Goal: Task Accomplishment & Management: Use online tool/utility

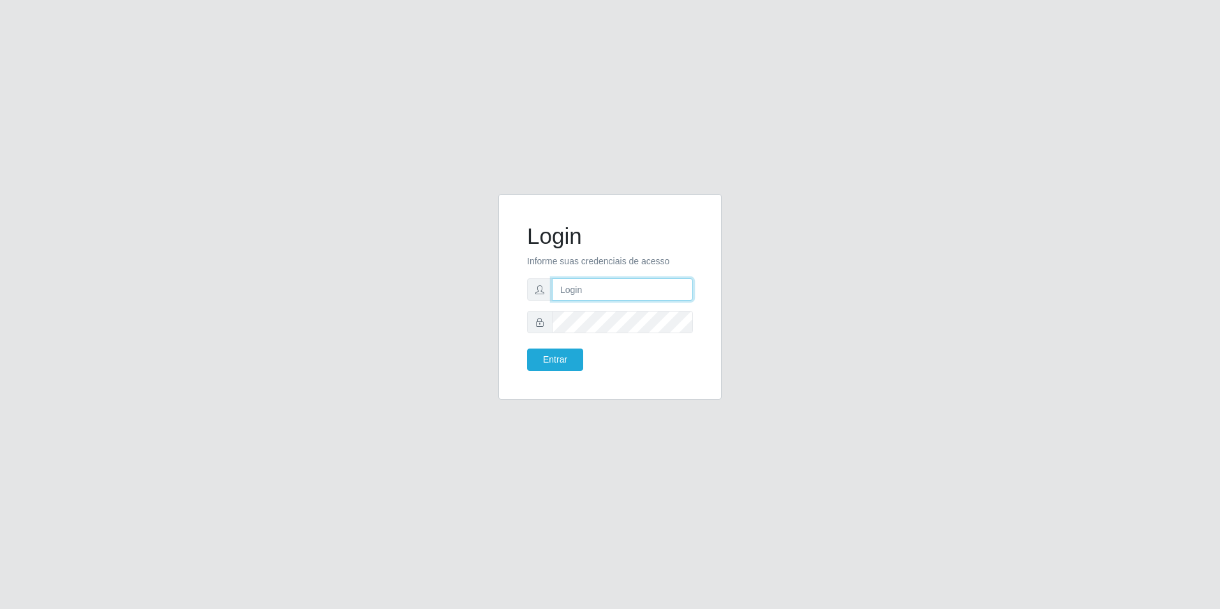
type input "[EMAIL_ADDRESS][DOMAIN_NAME]"
drag, startPoint x: 0, startPoint y: 0, endPoint x: 551, endPoint y: 363, distance: 659.5
click at [564, 373] on div "Login Informe suas credenciais de acesso [EMAIL_ADDRESS][DOMAIN_NAME] Entrar" at bounding box center [609, 297] width 191 height 174
click at [551, 363] on button "Entrar" at bounding box center [555, 360] width 56 height 22
click at [551, 362] on button "Entrar" at bounding box center [555, 360] width 56 height 22
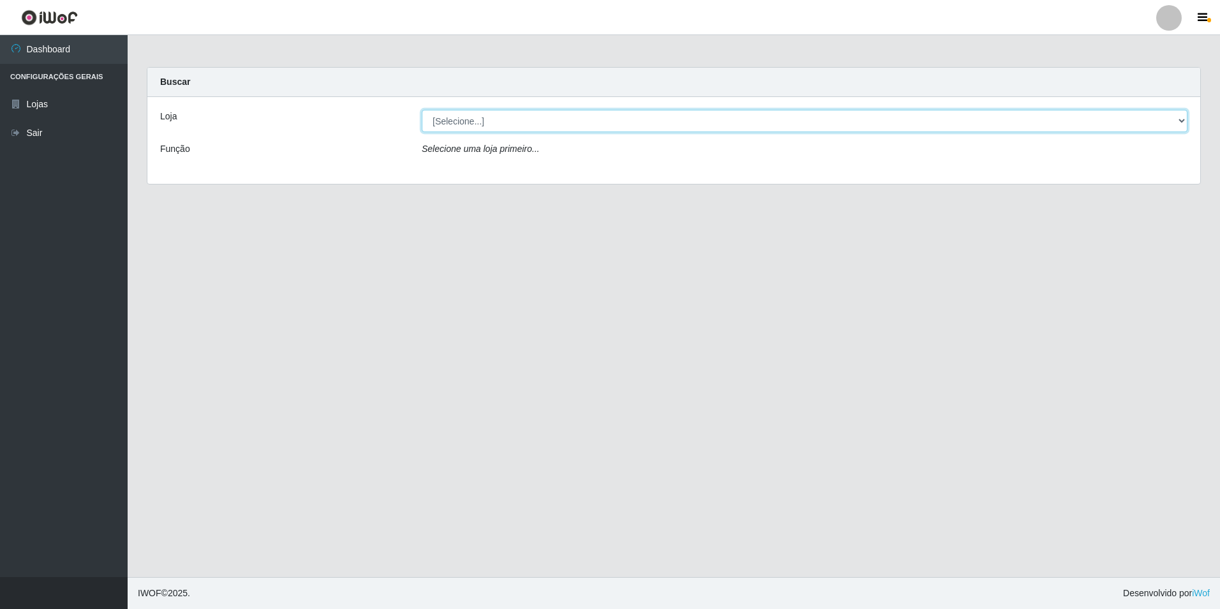
click at [532, 128] on select "[Selecione...] Extrabom - Loja 57 Anchieta" at bounding box center [805, 121] width 766 height 22
select select "470"
click at [422, 110] on select "[Selecione...] Extrabom - Loja 57 Anchieta" at bounding box center [805, 121] width 766 height 22
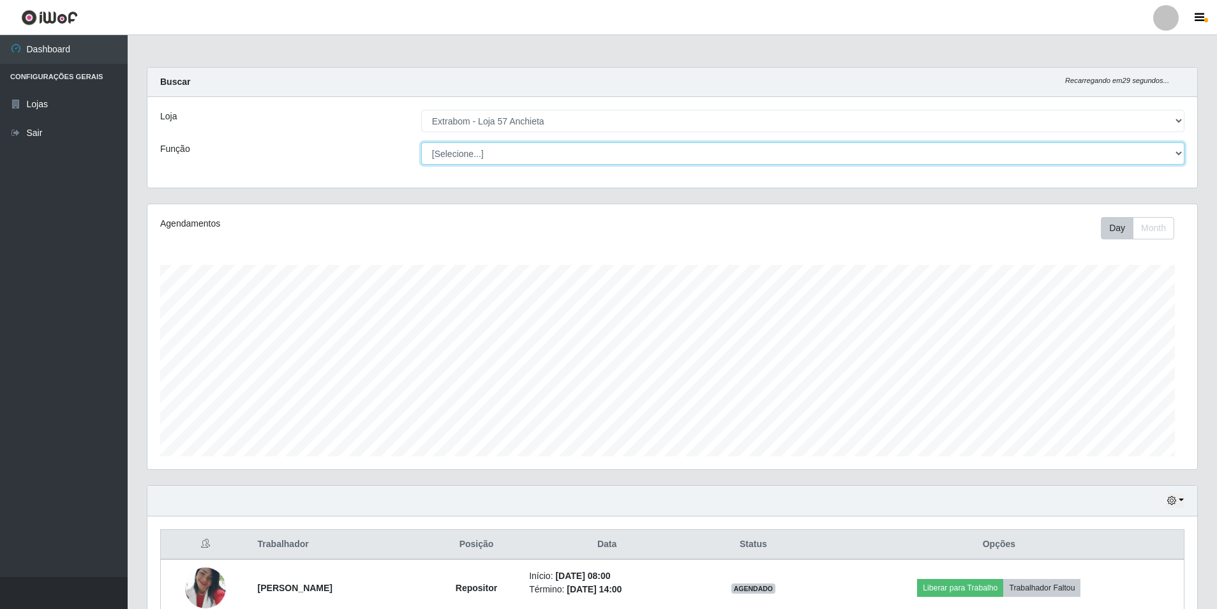
click at [516, 150] on select "[Selecione...] Repositor Repositor + Repositor ++" at bounding box center [802, 153] width 763 height 22
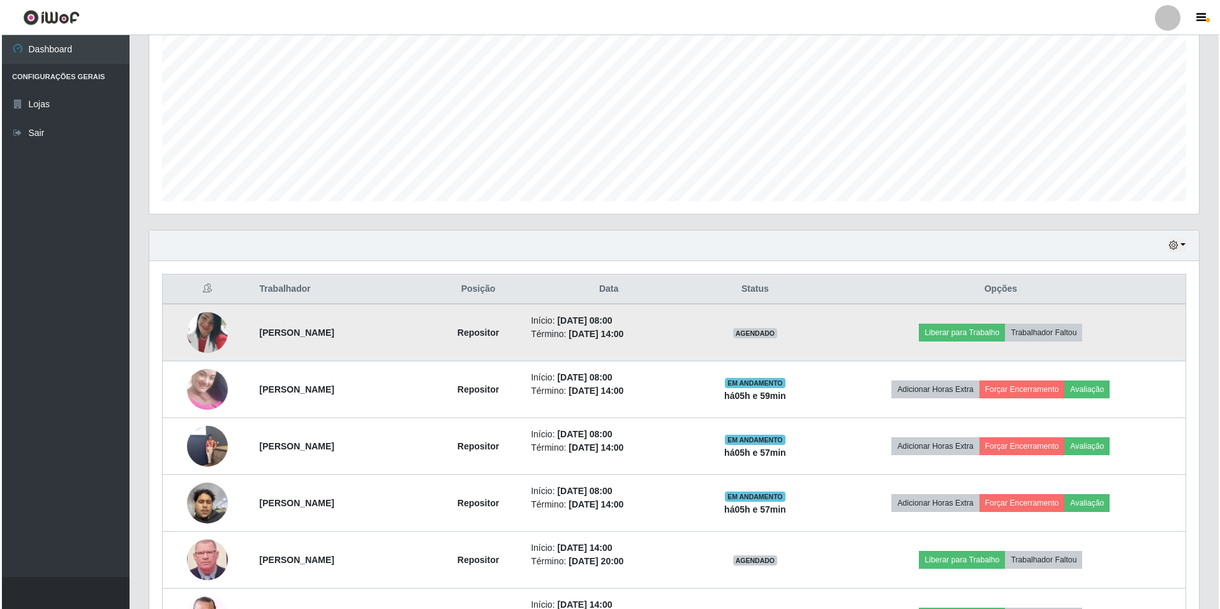
scroll to position [383, 0]
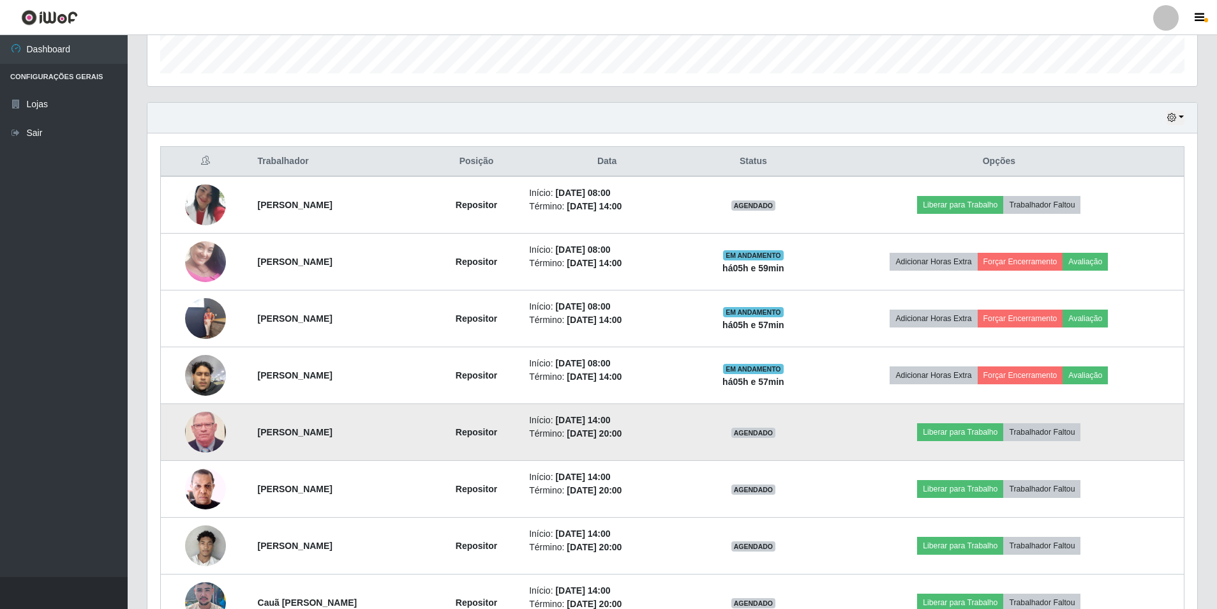
click at [985, 446] on td "Liberar para Trabalho Trabalhador Faltou" at bounding box center [999, 432] width 370 height 57
click at [979, 439] on button "Liberar para Trabalho" at bounding box center [960, 432] width 86 height 18
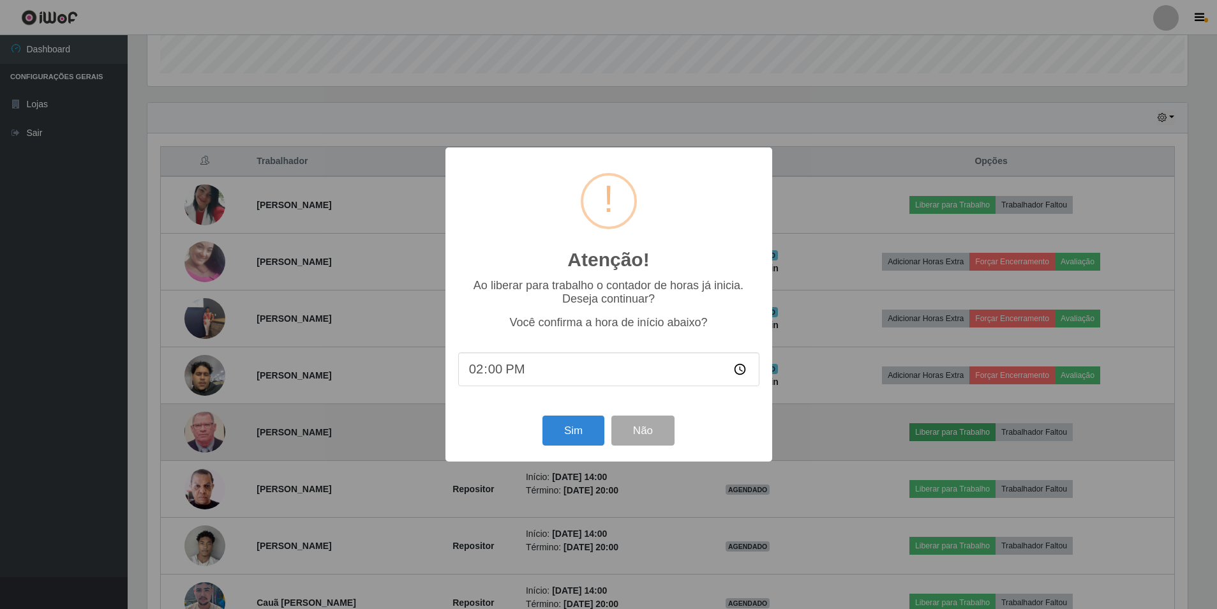
scroll to position [265, 1044]
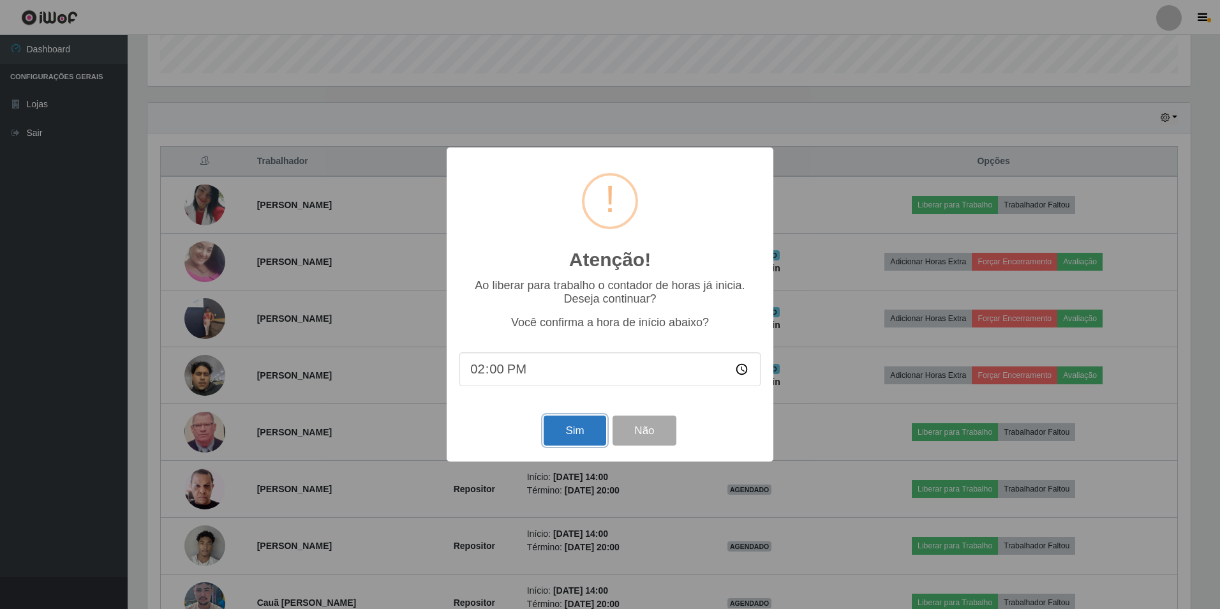
click at [586, 433] on button "Sim" at bounding box center [575, 431] width 62 height 30
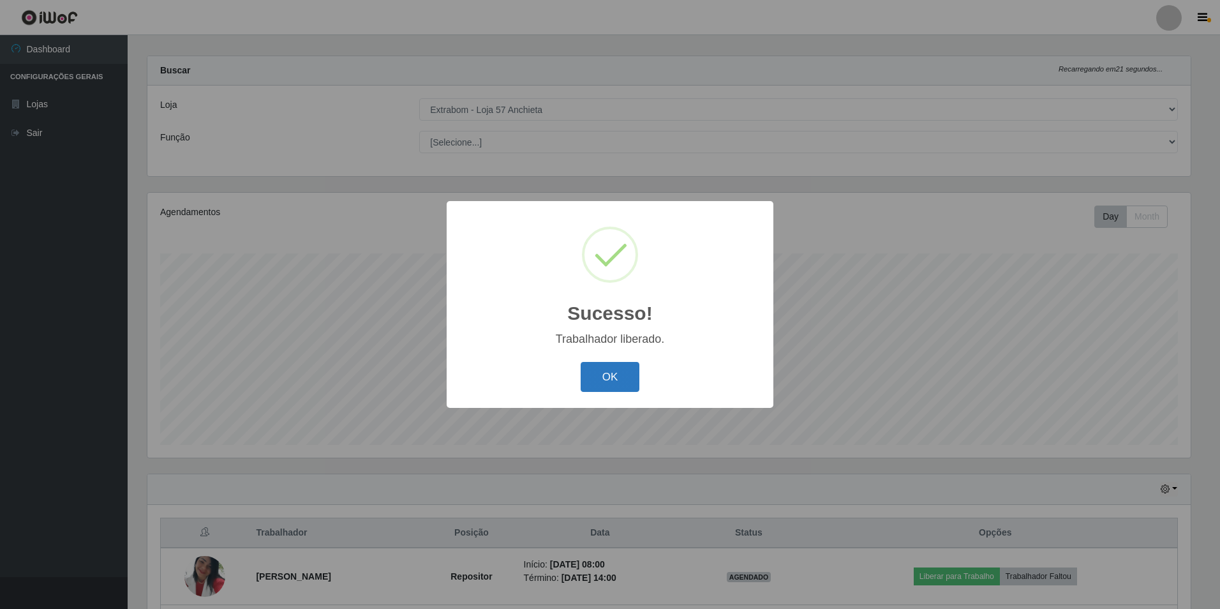
click at [620, 386] on button "OK" at bounding box center [610, 377] width 59 height 30
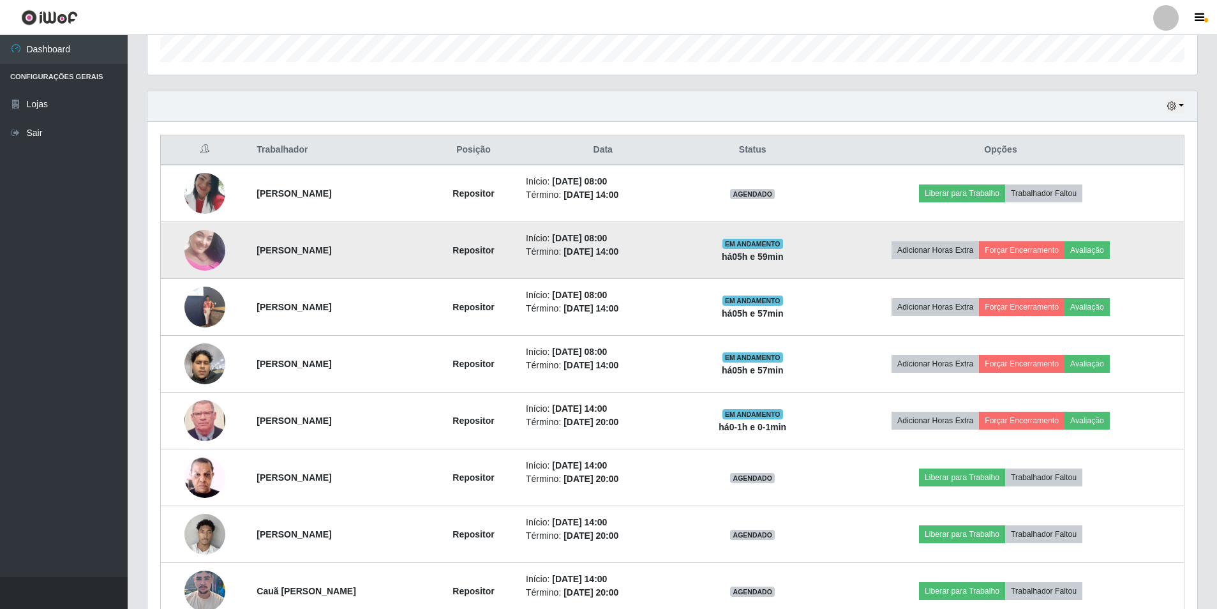
scroll to position [522, 0]
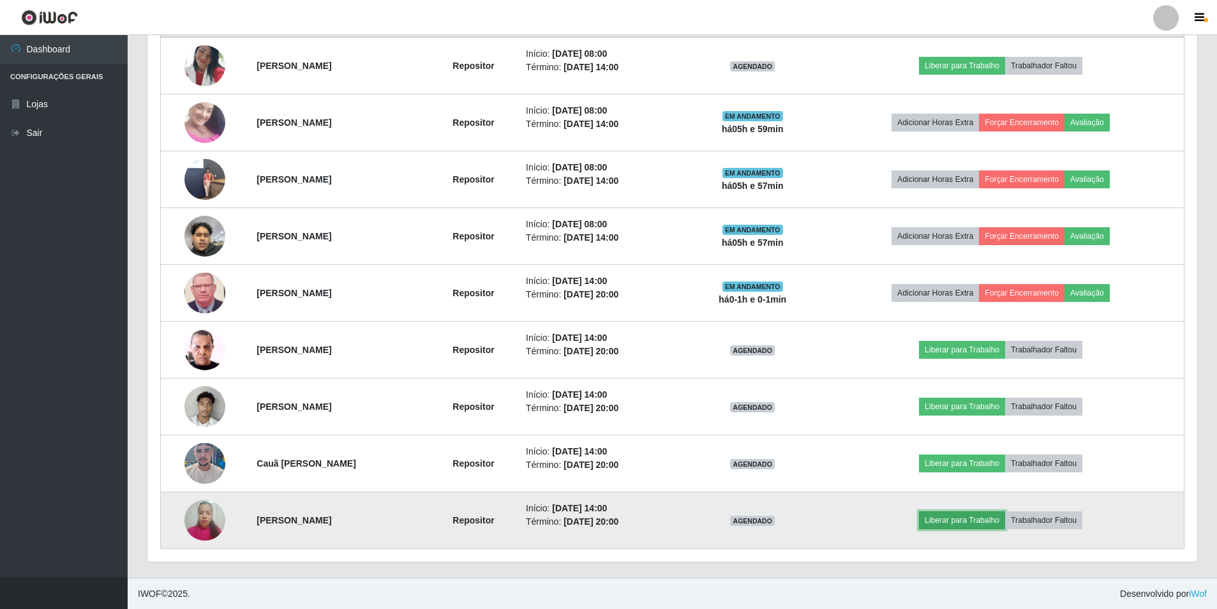
click at [990, 524] on button "Liberar para Trabalho" at bounding box center [962, 520] width 86 height 18
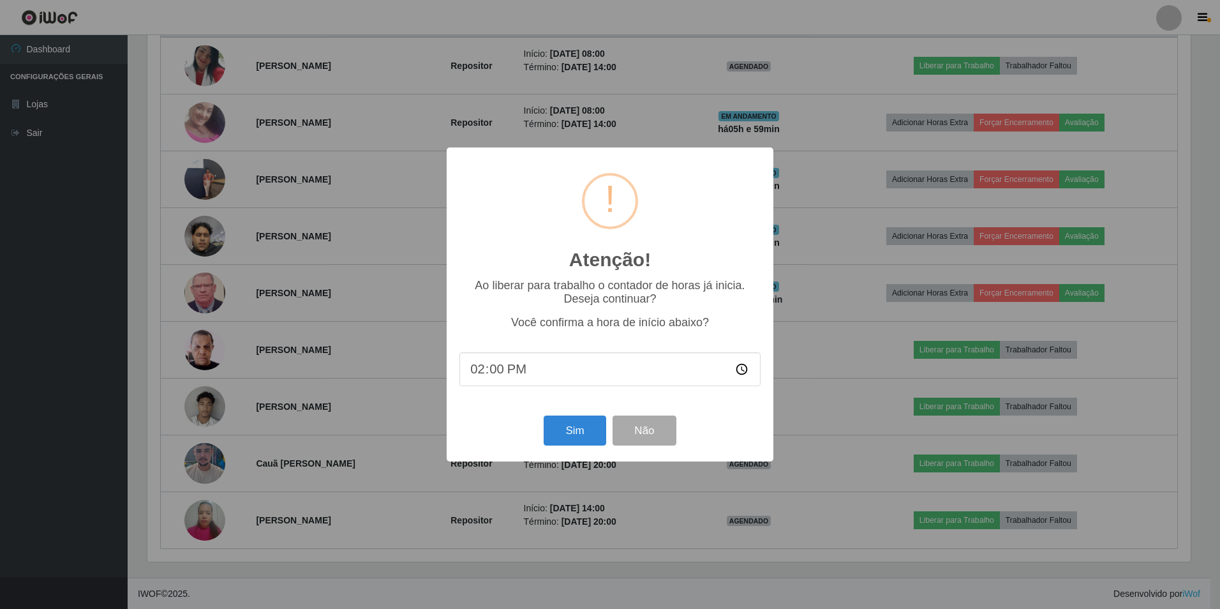
click at [585, 449] on div "Sim Não" at bounding box center [610, 430] width 301 height 36
click at [579, 430] on button "Sim" at bounding box center [575, 431] width 62 height 30
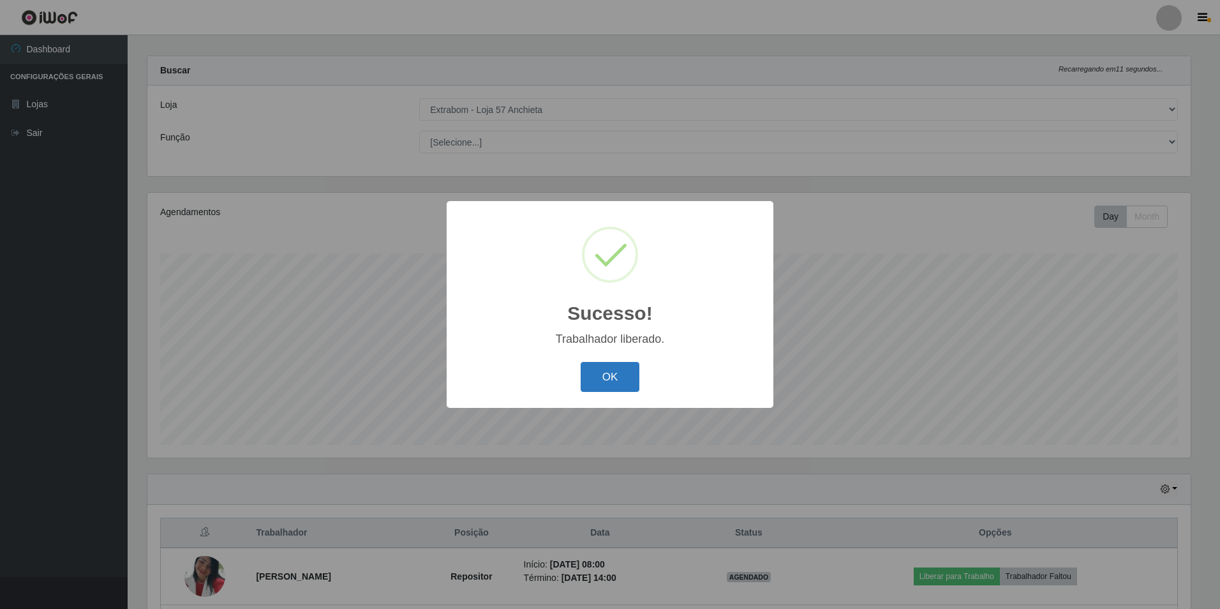
click at [610, 375] on button "OK" at bounding box center [610, 377] width 59 height 30
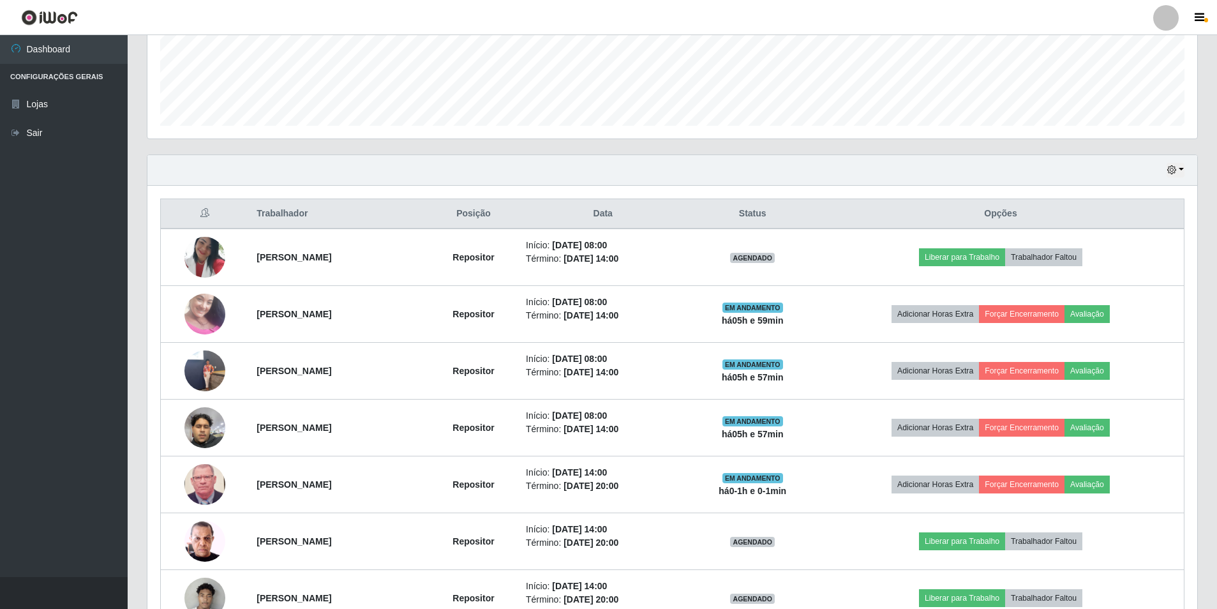
scroll to position [394, 0]
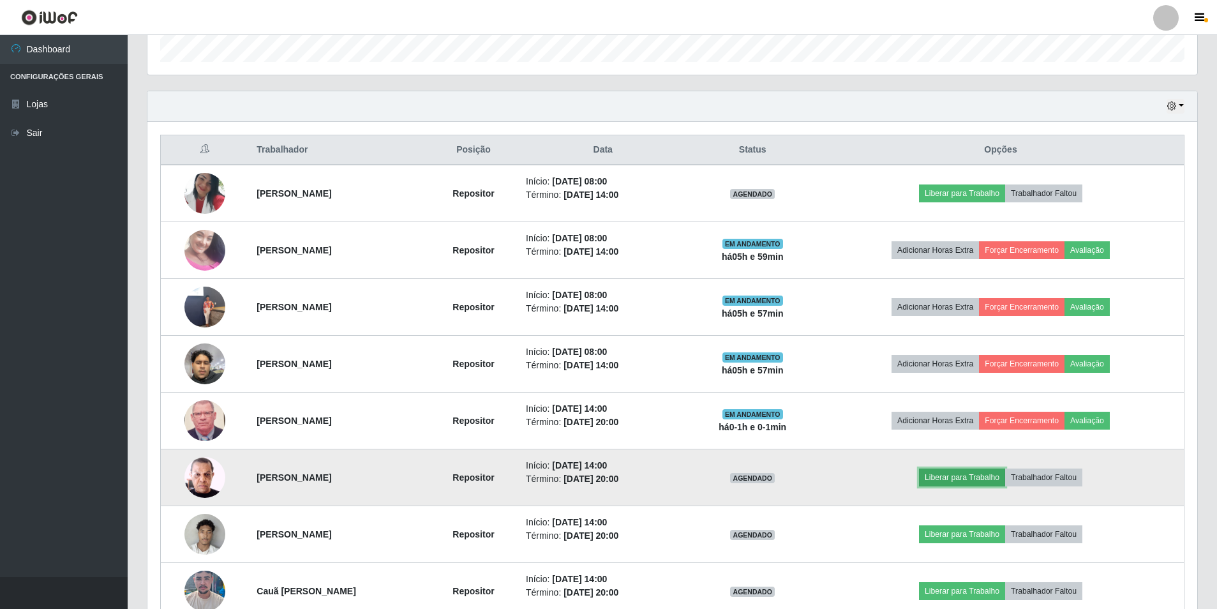
click at [987, 481] on button "Liberar para Trabalho" at bounding box center [962, 478] width 86 height 18
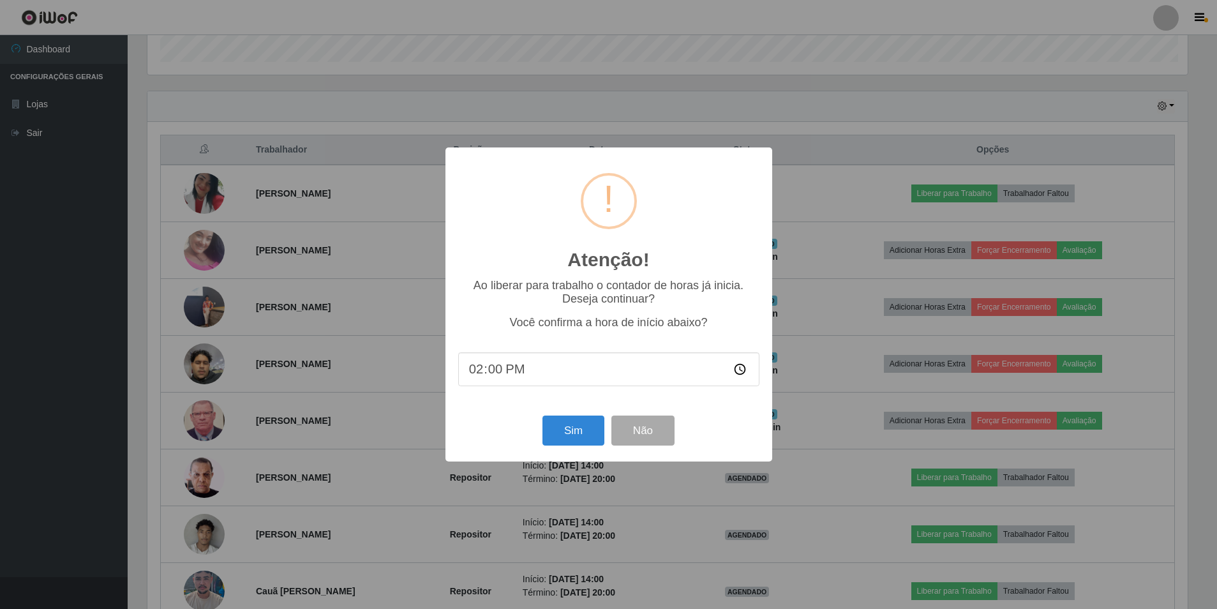
scroll to position [265, 1044]
click at [571, 430] on button "Sim" at bounding box center [575, 431] width 62 height 30
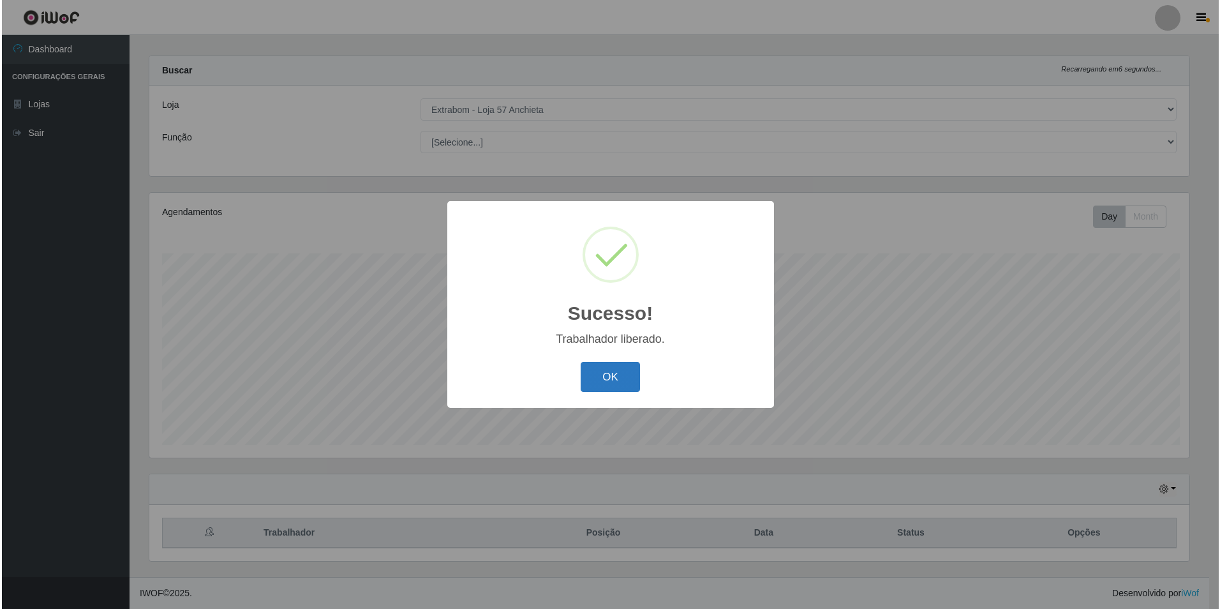
scroll to position [0, 0]
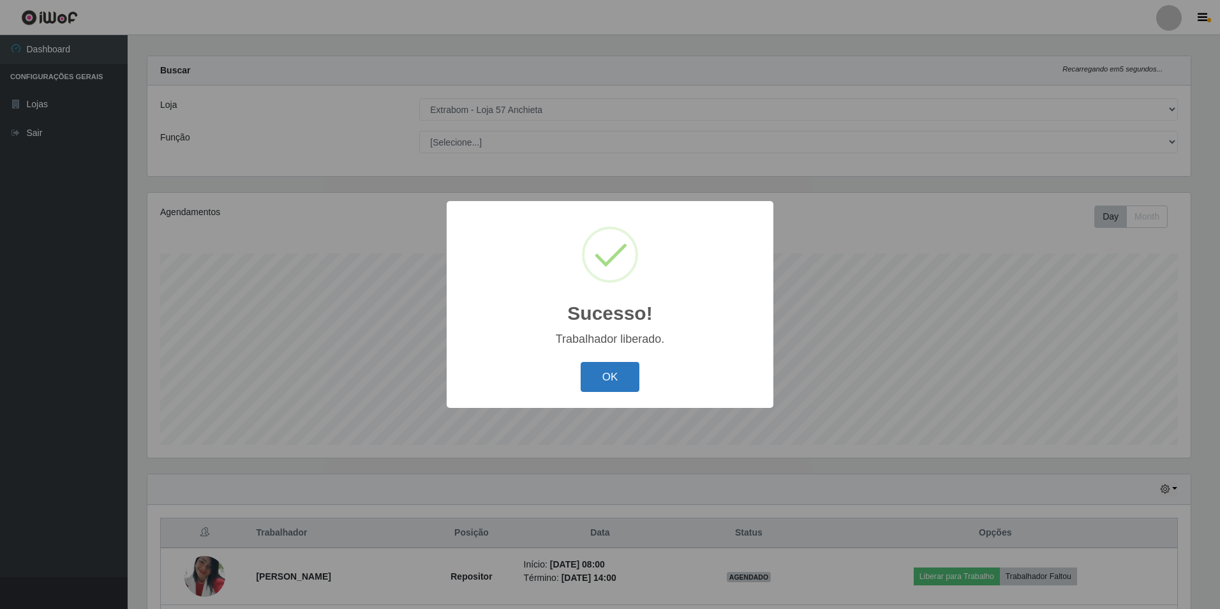
click at [605, 371] on button "OK" at bounding box center [610, 377] width 59 height 30
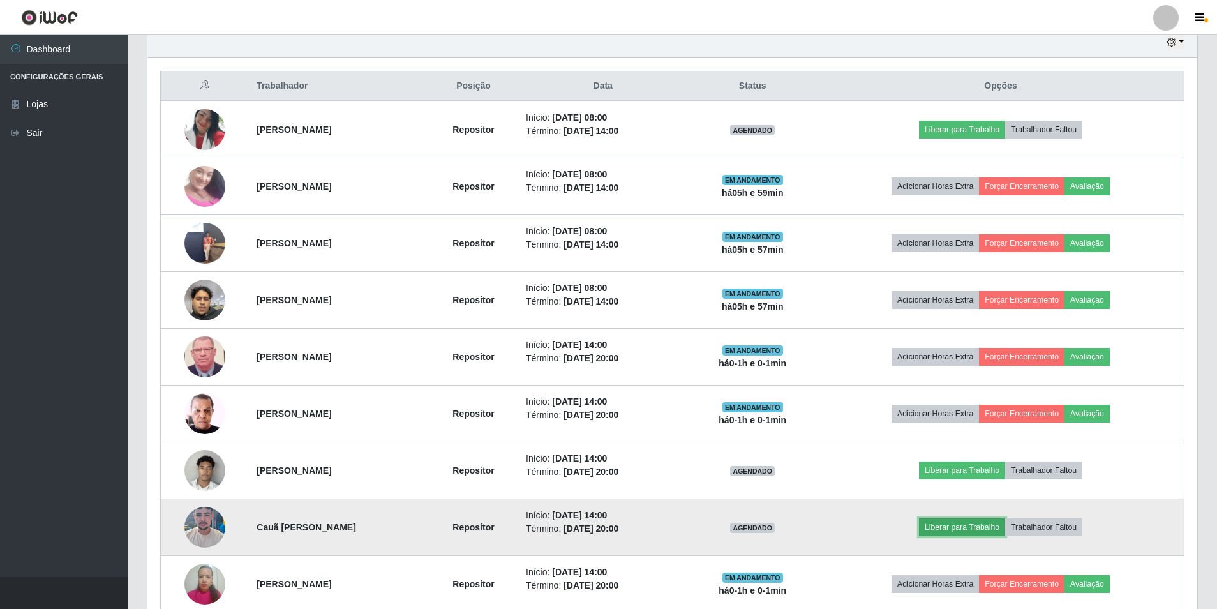
click at [973, 523] on button "Liberar para Trabalho" at bounding box center [962, 527] width 86 height 18
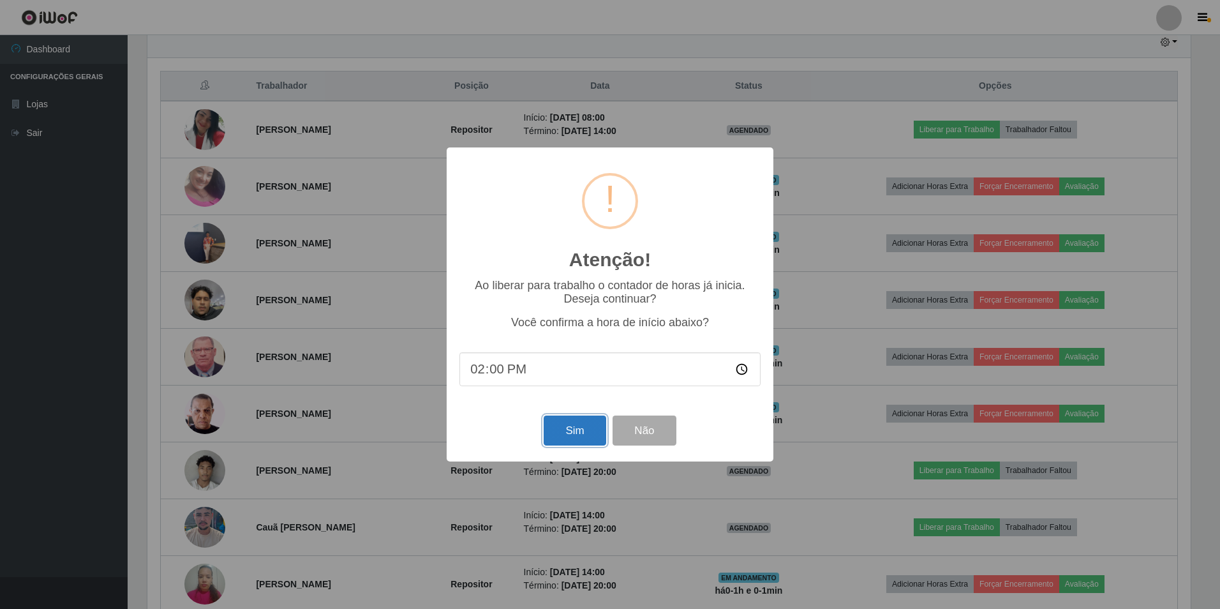
click at [567, 419] on button "Sim" at bounding box center [575, 431] width 62 height 30
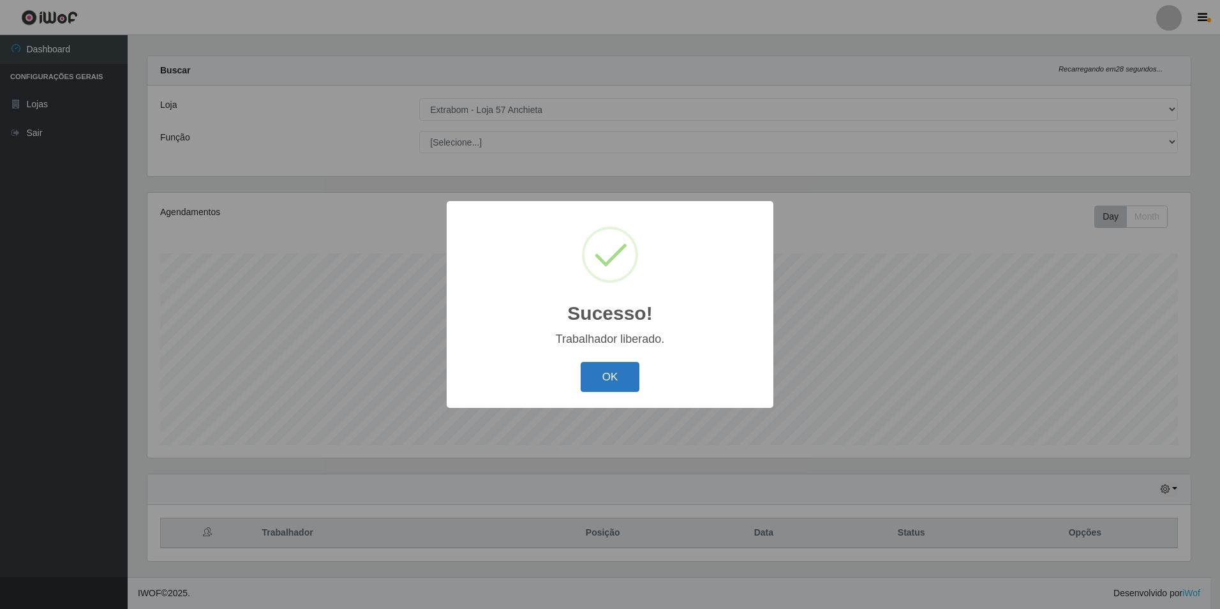
click at [611, 371] on button "OK" at bounding box center [610, 377] width 59 height 30
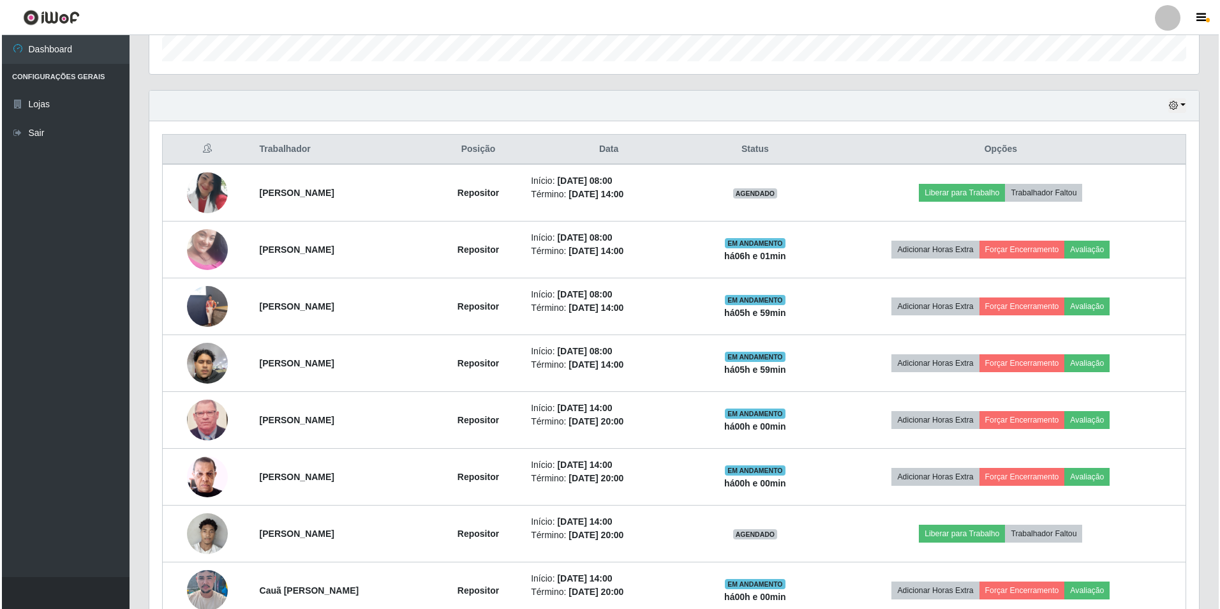
scroll to position [523, 0]
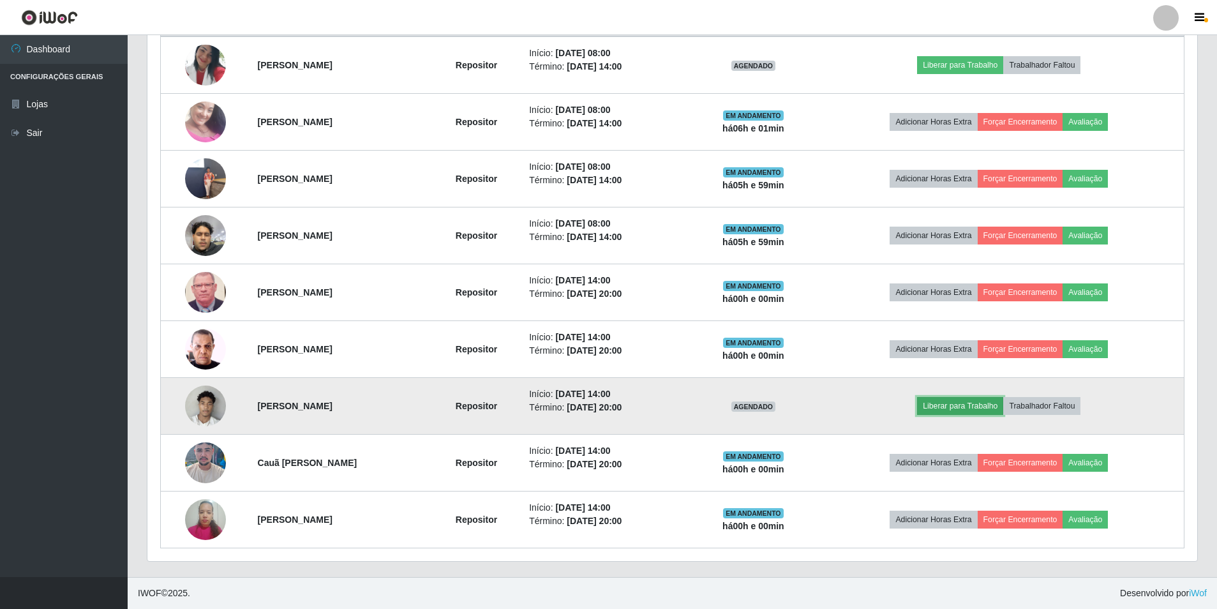
click at [978, 407] on button "Liberar para Trabalho" at bounding box center [960, 406] width 86 height 18
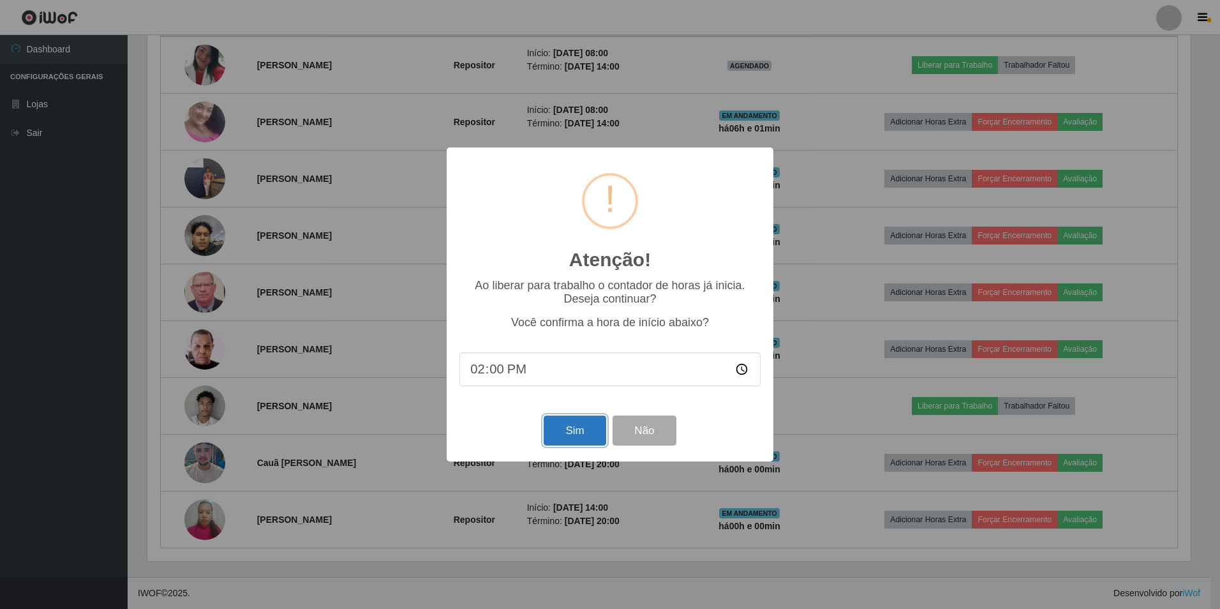
click at [587, 424] on button "Sim" at bounding box center [575, 431] width 62 height 30
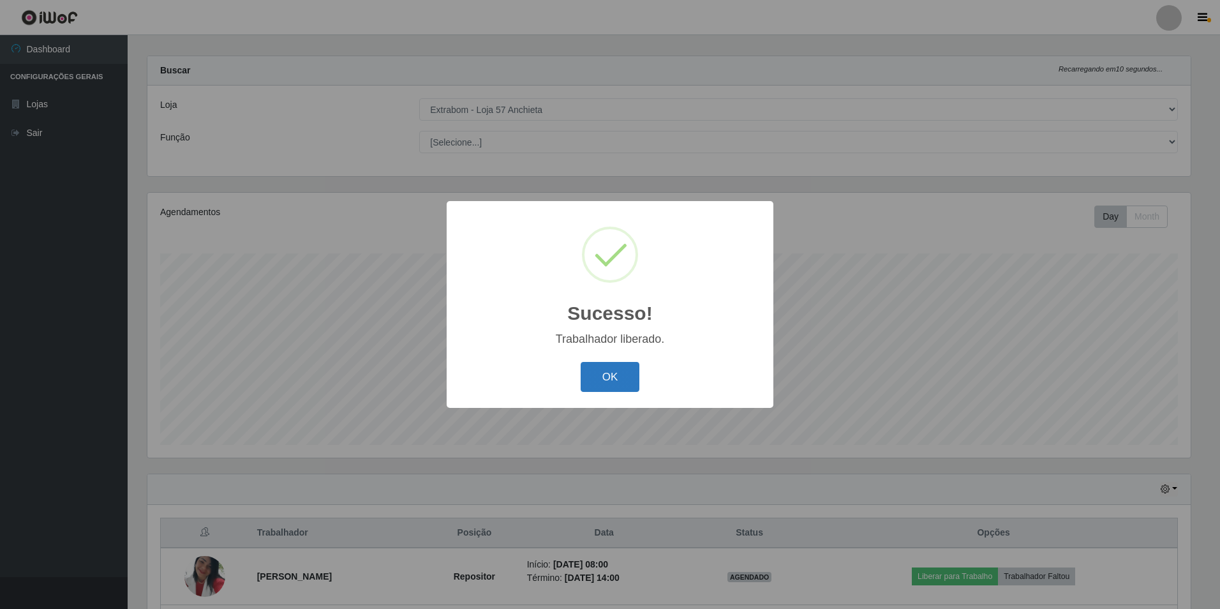
click at [629, 375] on button "OK" at bounding box center [610, 377] width 59 height 30
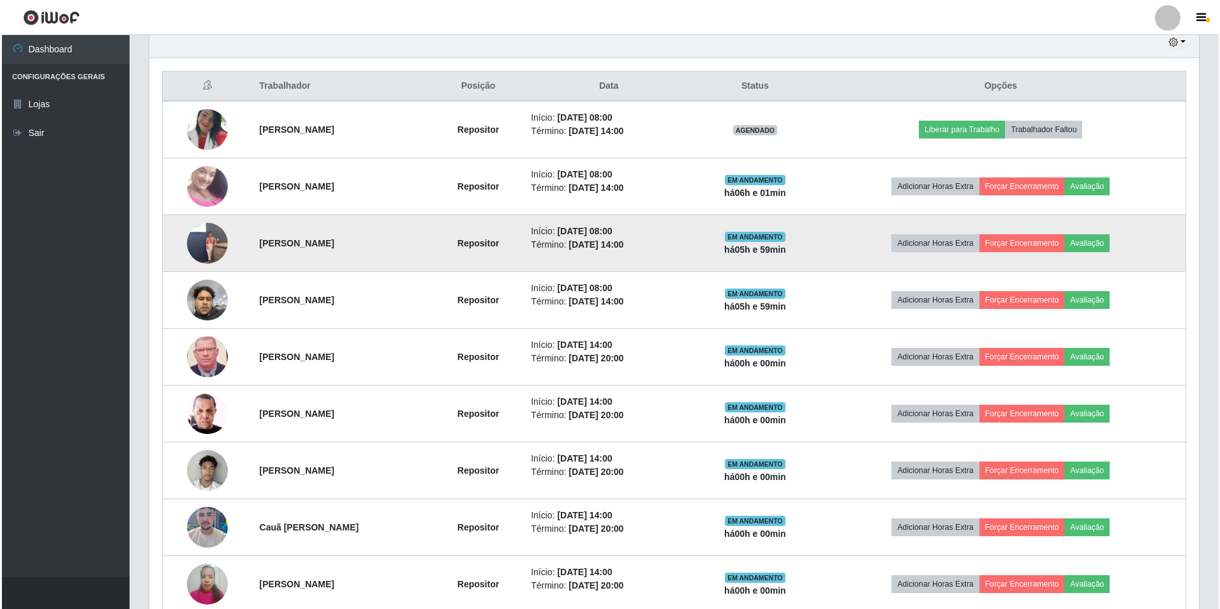
scroll to position [523, 0]
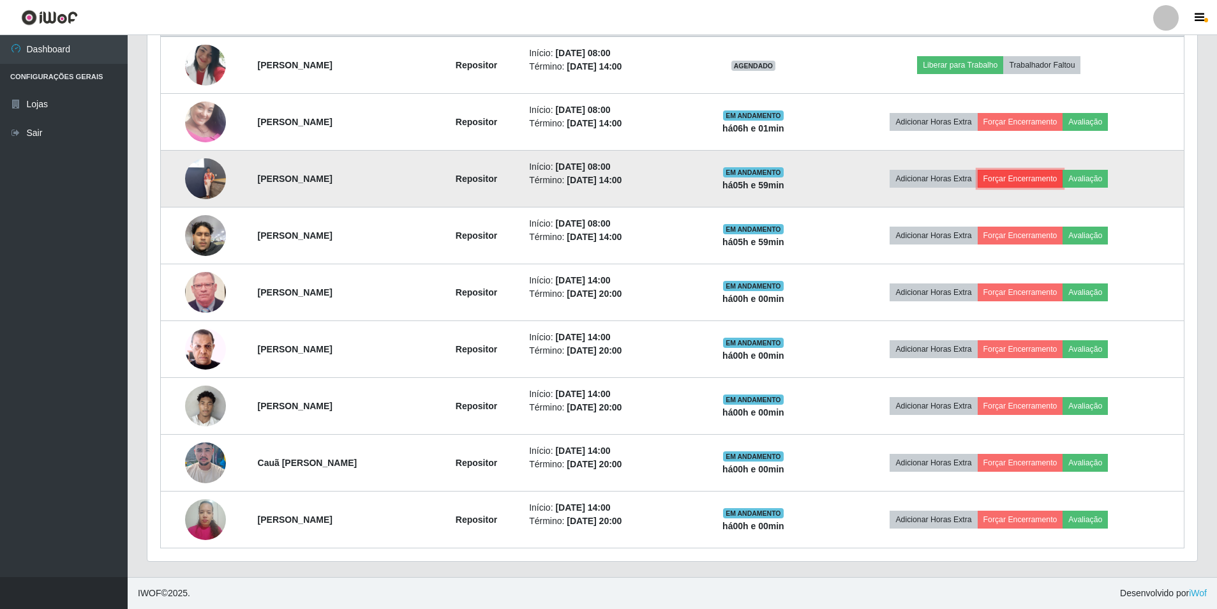
click at [1040, 175] on button "Forçar Encerramento" at bounding box center [1021, 179] width 86 height 18
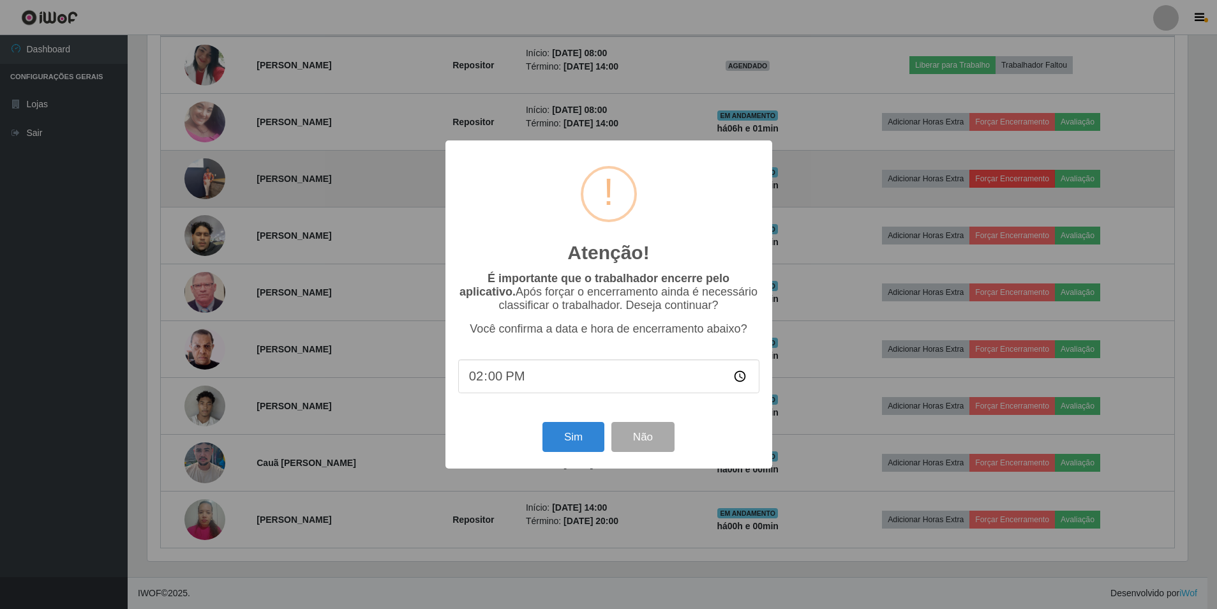
scroll to position [265, 1044]
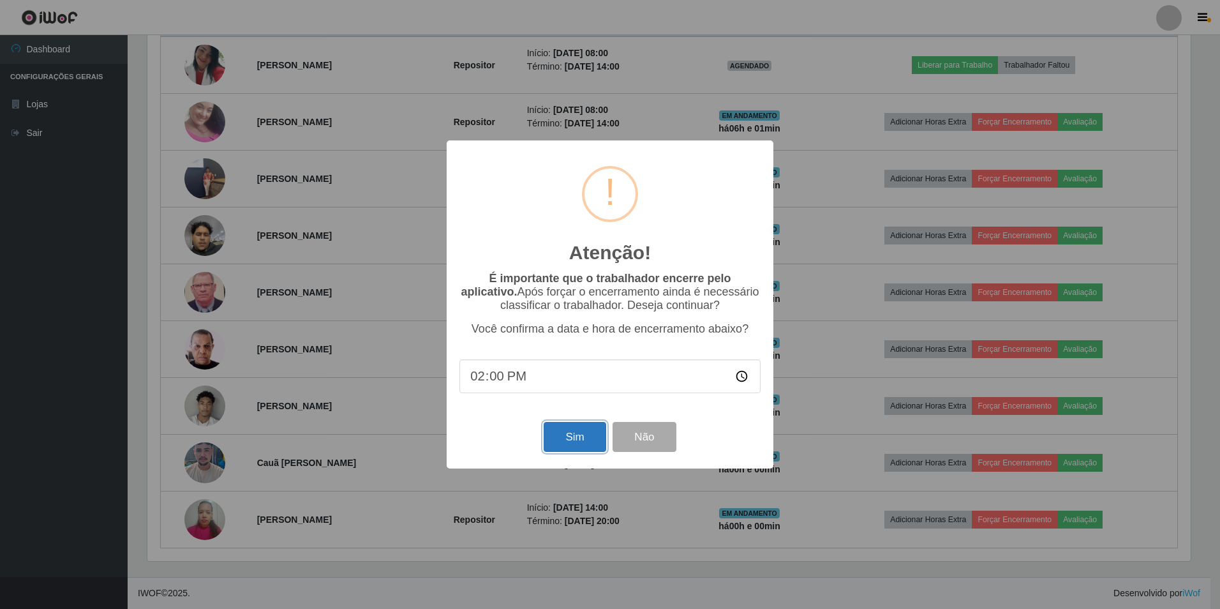
click at [585, 433] on button "Sim" at bounding box center [575, 437] width 62 height 30
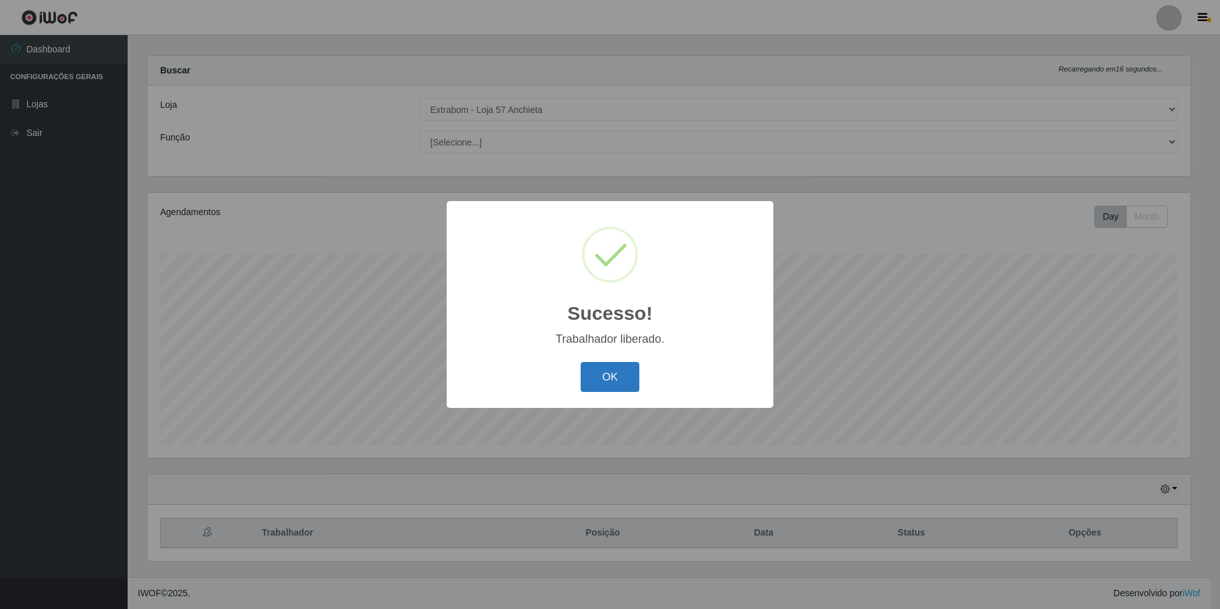
click at [624, 390] on button "OK" at bounding box center [610, 377] width 59 height 30
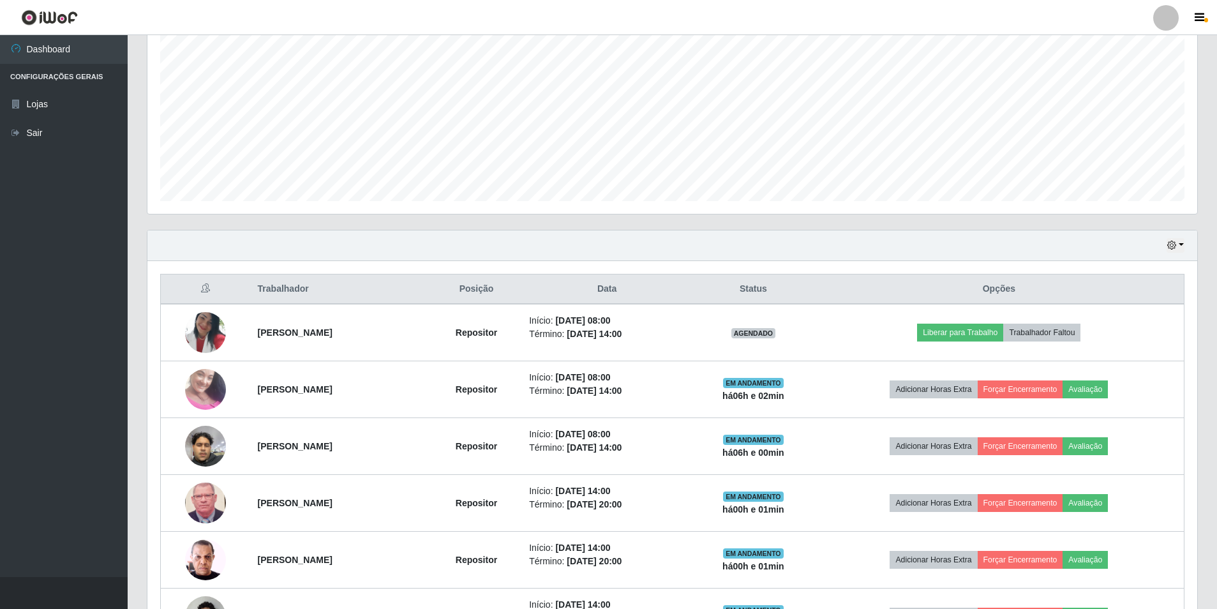
scroll to position [466, 0]
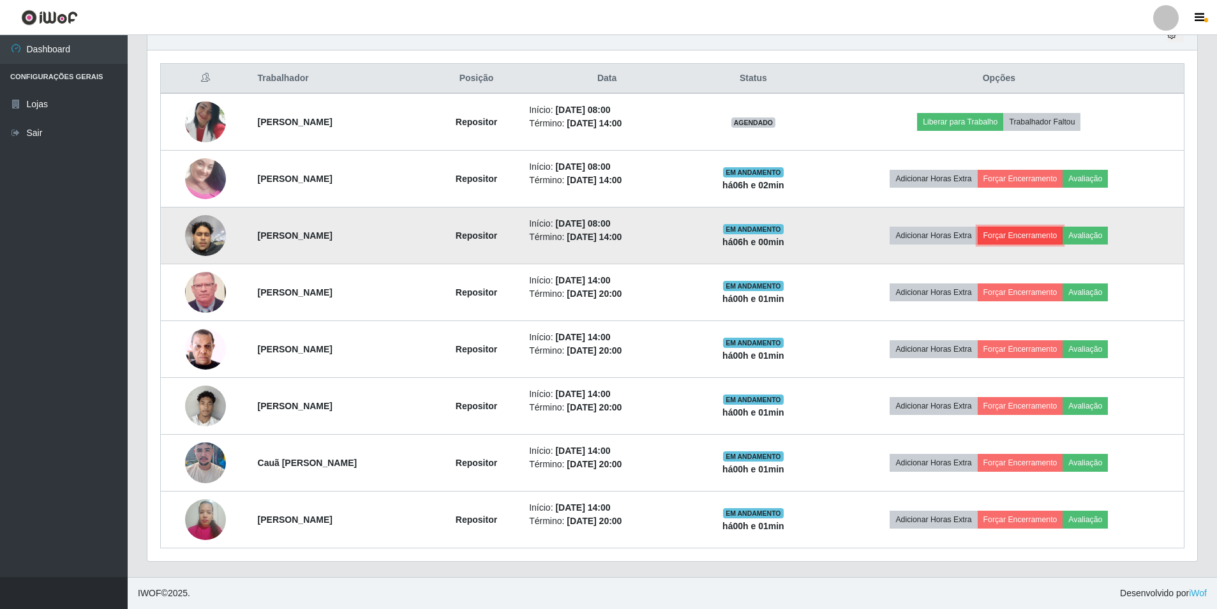
click at [1031, 236] on button "Forçar Encerramento" at bounding box center [1021, 236] width 86 height 18
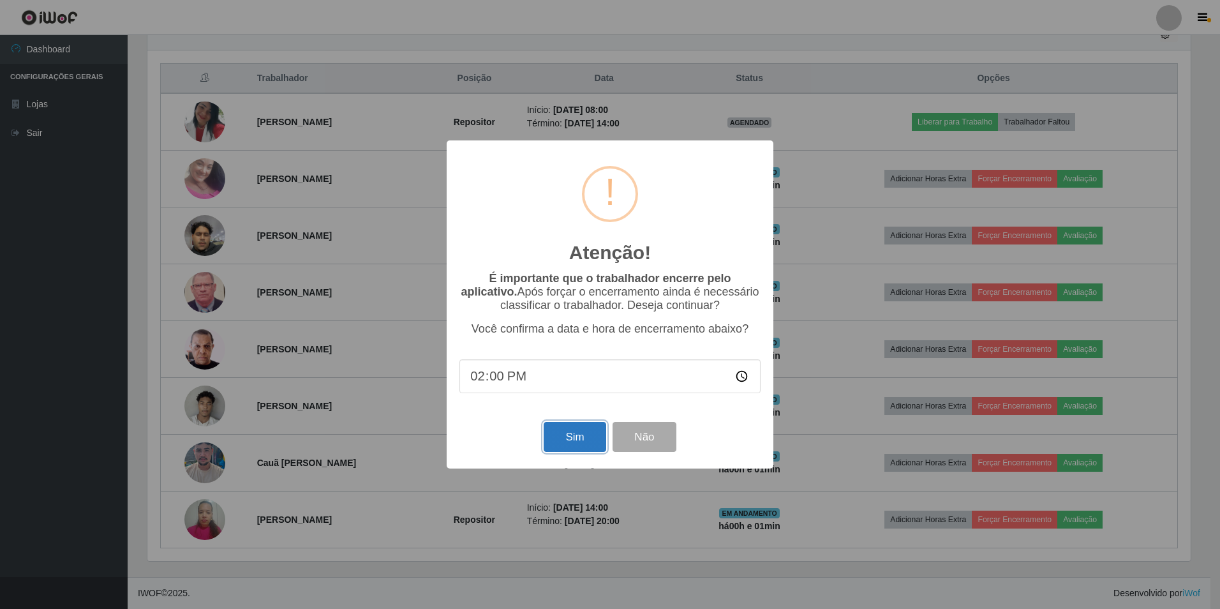
click at [566, 440] on button "Sim" at bounding box center [575, 437] width 62 height 30
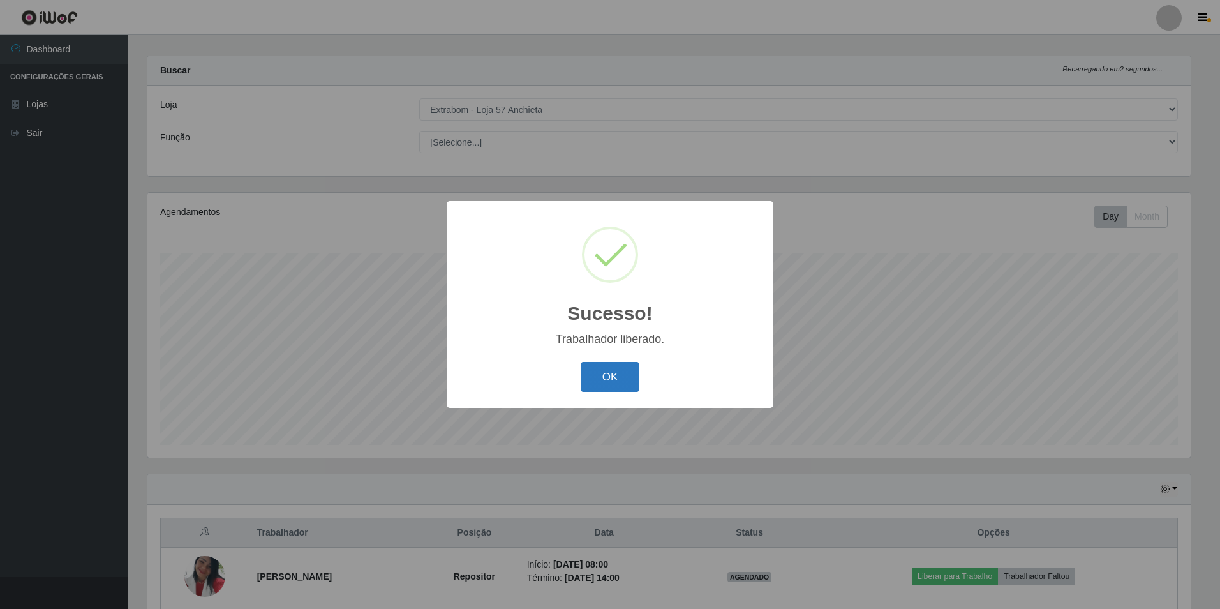
click at [606, 379] on button "OK" at bounding box center [610, 377] width 59 height 30
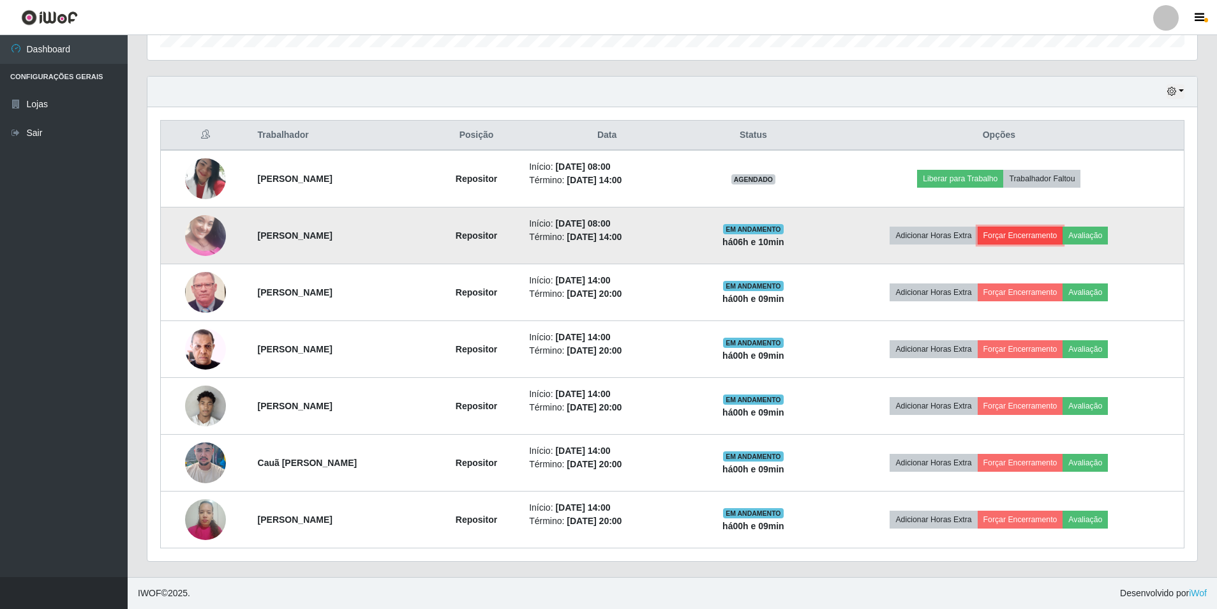
click at [1040, 236] on button "Forçar Encerramento" at bounding box center [1021, 236] width 86 height 18
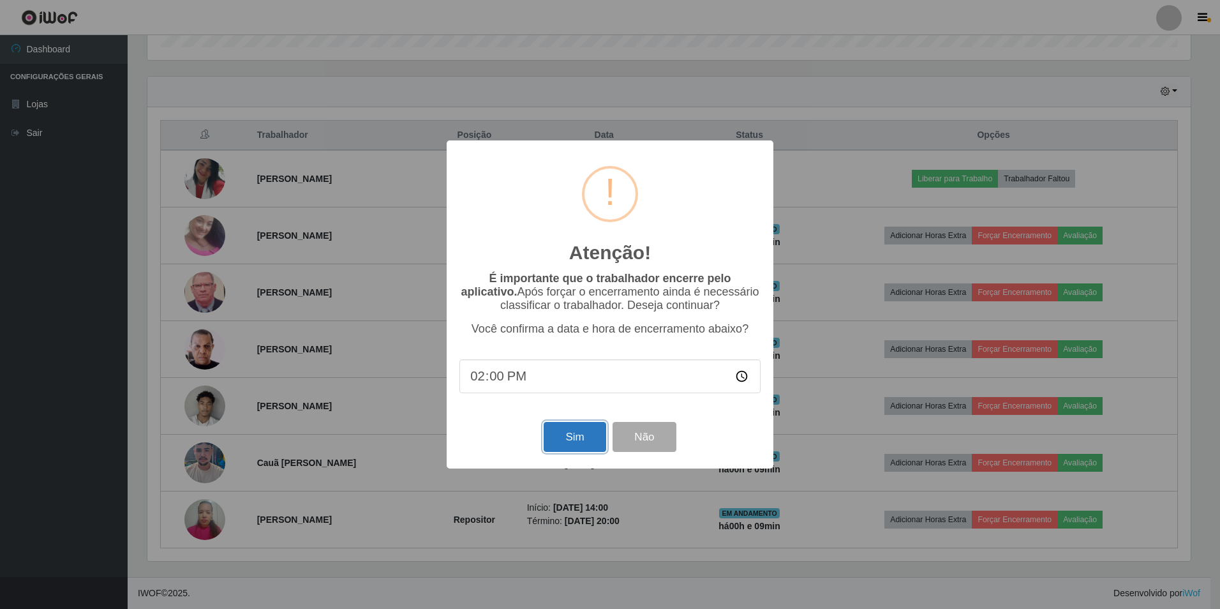
click at [573, 435] on button "Sim" at bounding box center [575, 437] width 62 height 30
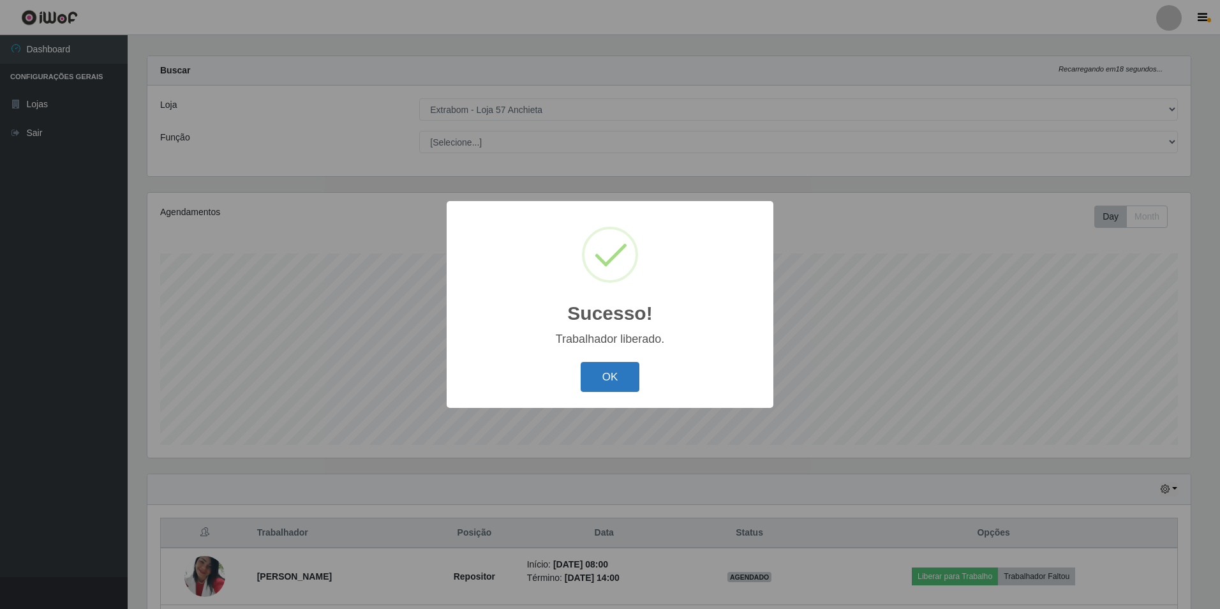
click at [630, 379] on button "OK" at bounding box center [610, 377] width 59 height 30
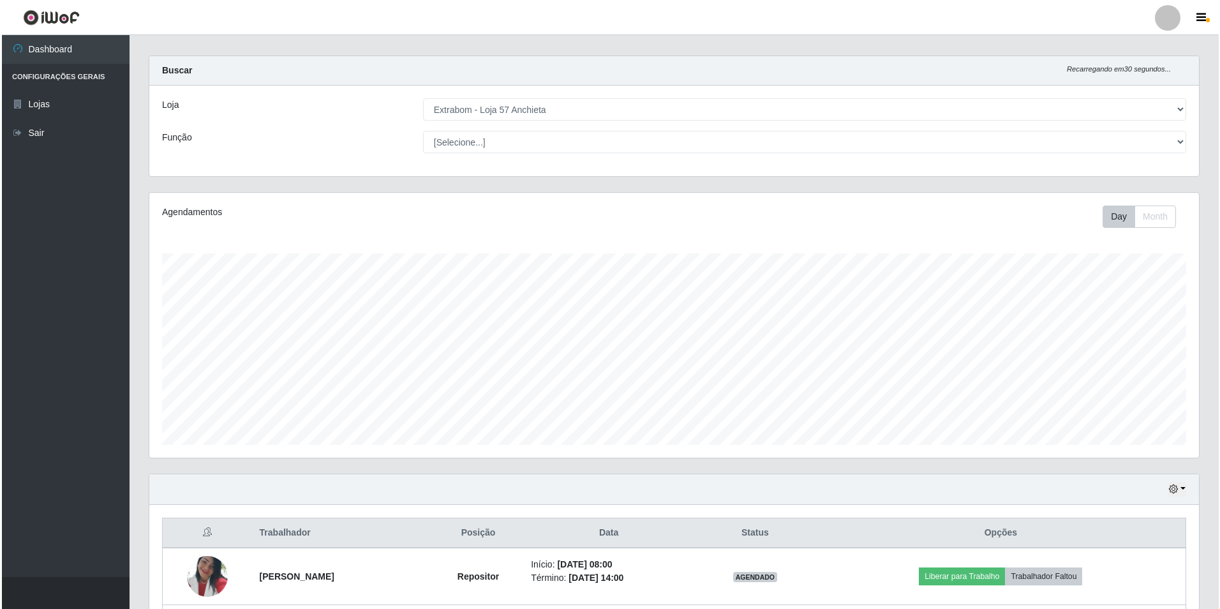
scroll to position [352, 0]
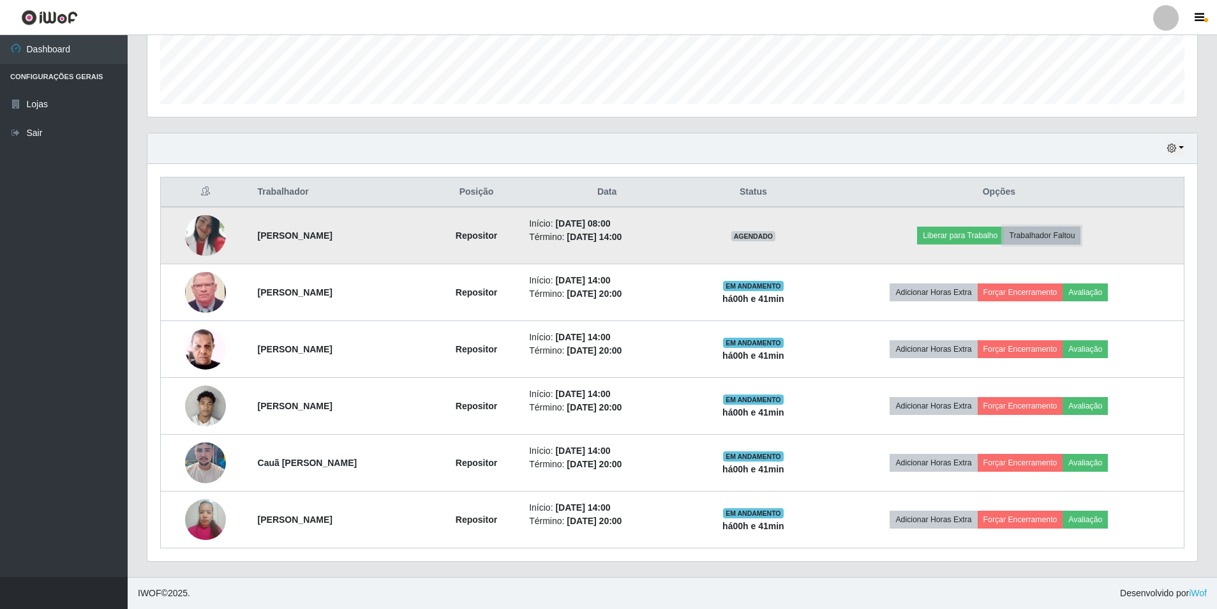
click at [1060, 234] on button "Trabalhador Faltou" at bounding box center [1041, 236] width 77 height 18
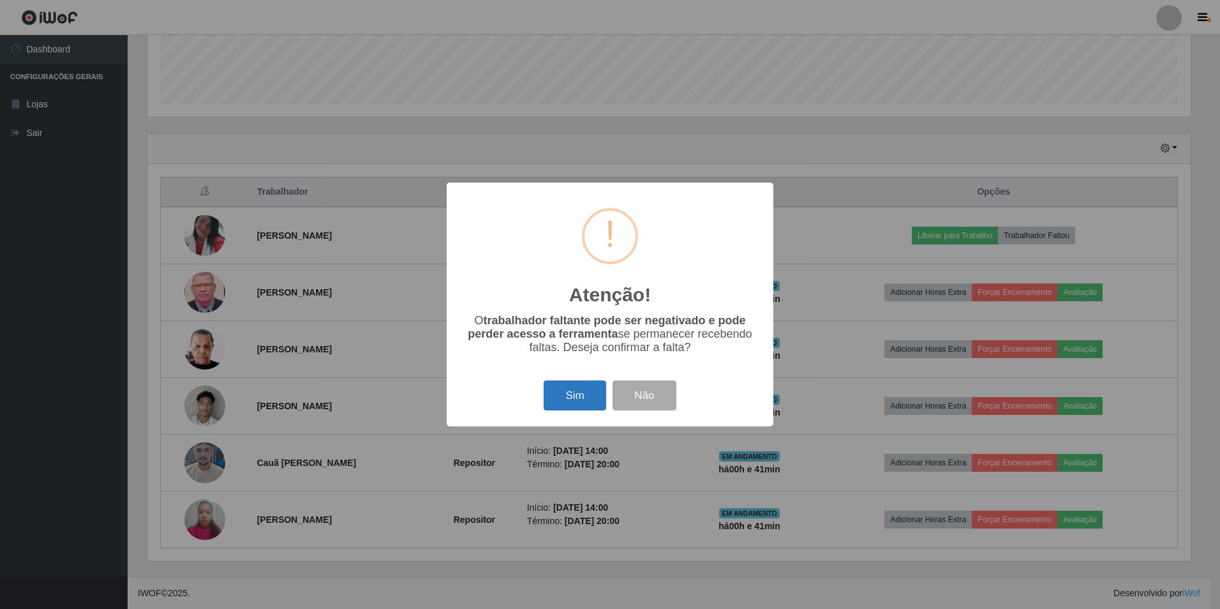
click at [587, 391] on button "Sim" at bounding box center [575, 395] width 62 height 30
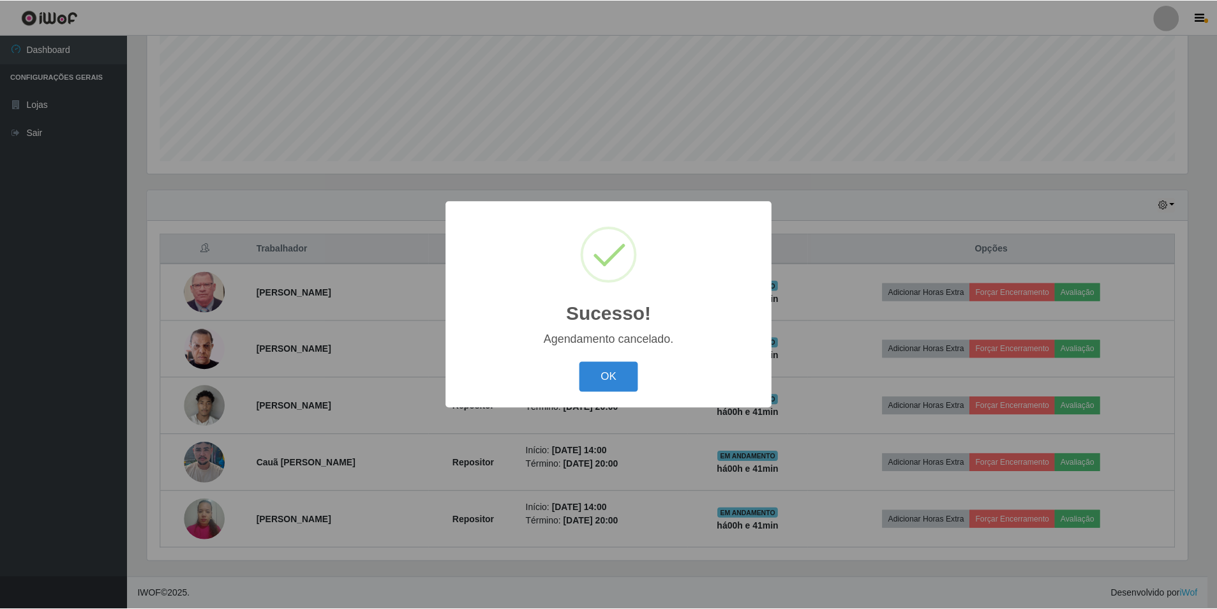
scroll to position [296, 0]
click at [617, 375] on button "OK" at bounding box center [610, 377] width 59 height 30
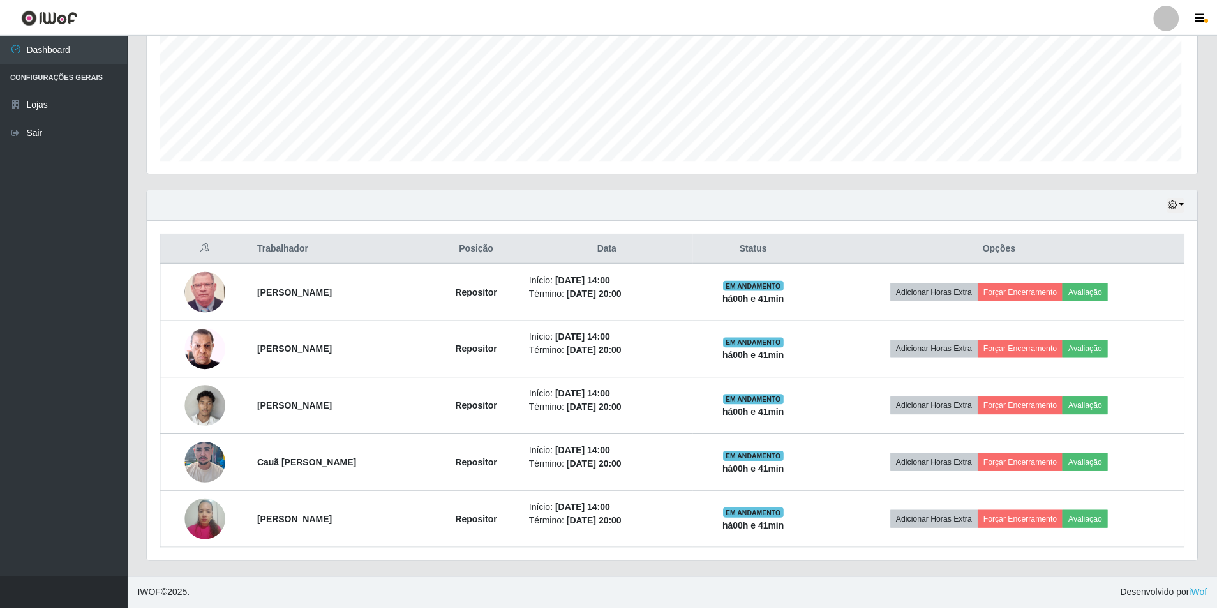
scroll to position [265, 1050]
